Goal: Task Accomplishment & Management: Use online tool/utility

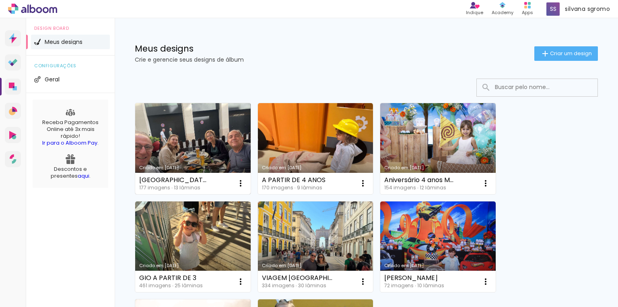
click at [191, 140] on link "Criado em [DATE]" at bounding box center [192, 148] width 115 height 91
